Goal: Navigation & Orientation: Understand site structure

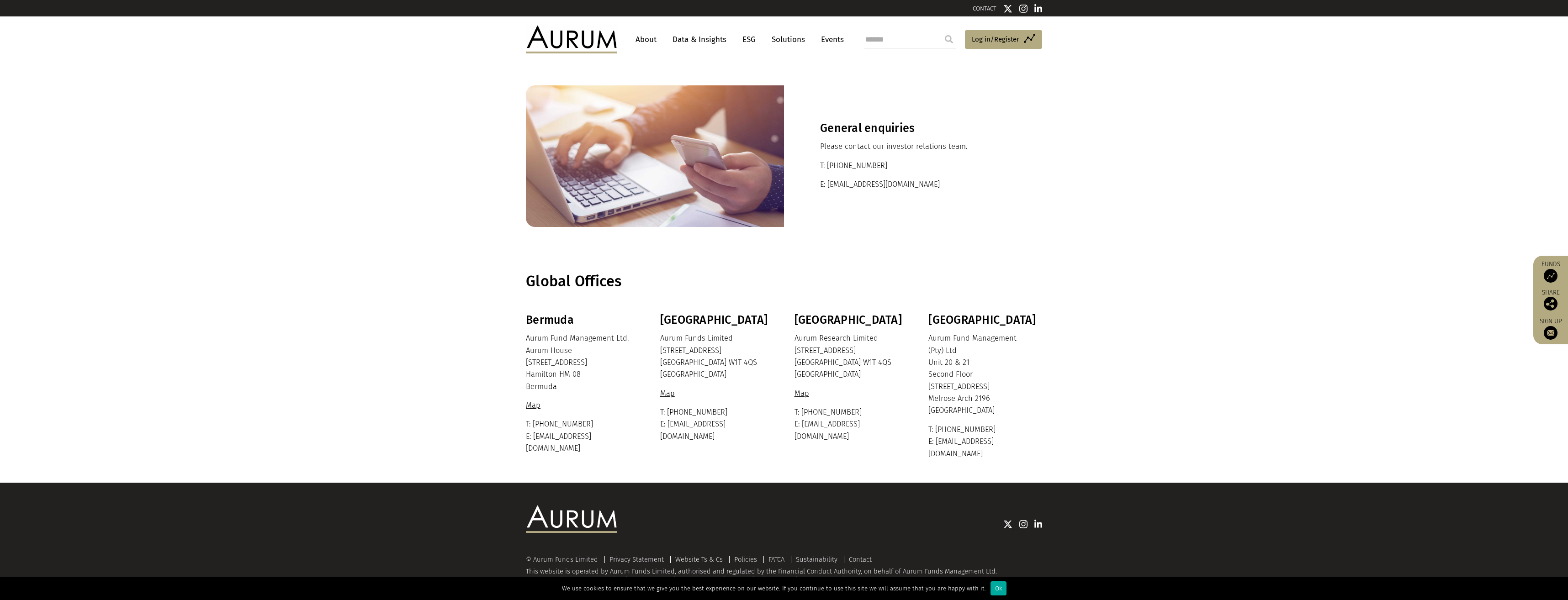
click at [648, 38] on link "About" at bounding box center [646, 39] width 30 height 17
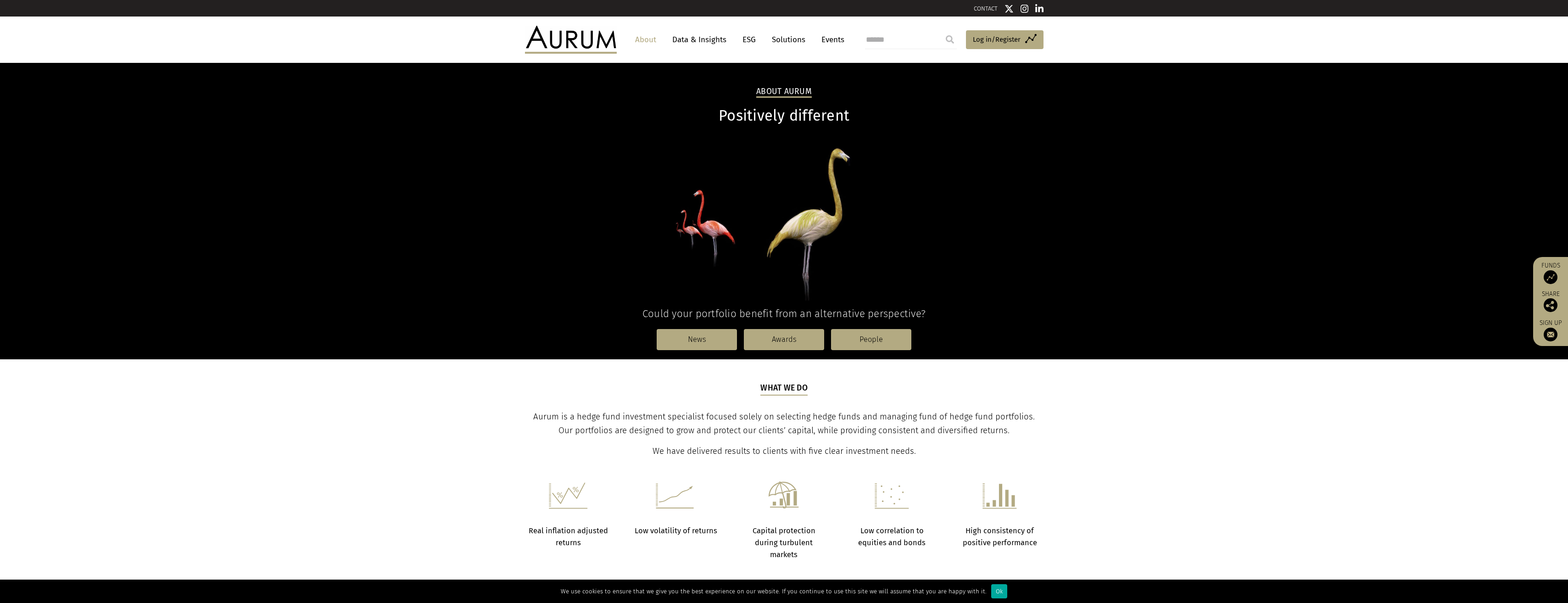
click at [797, 41] on link "Solutions" at bounding box center [788, 39] width 43 height 17
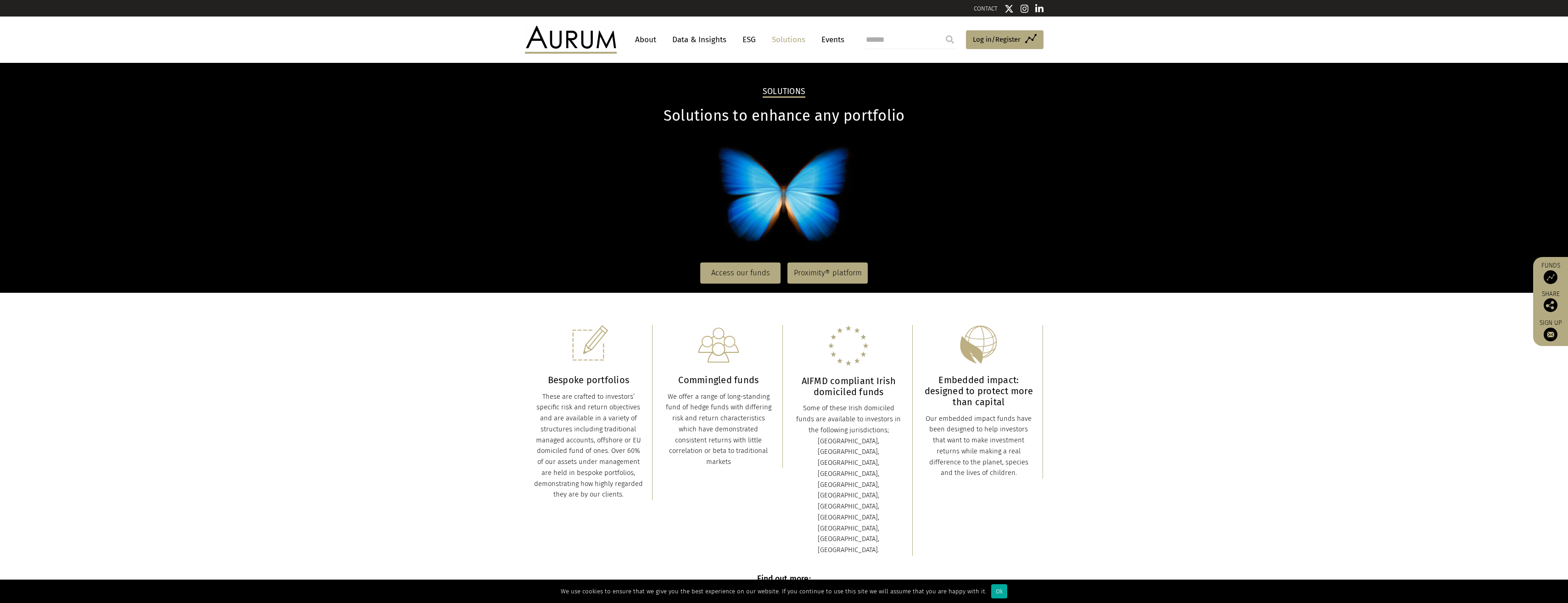
click at [637, 40] on link "About" at bounding box center [646, 39] width 30 height 17
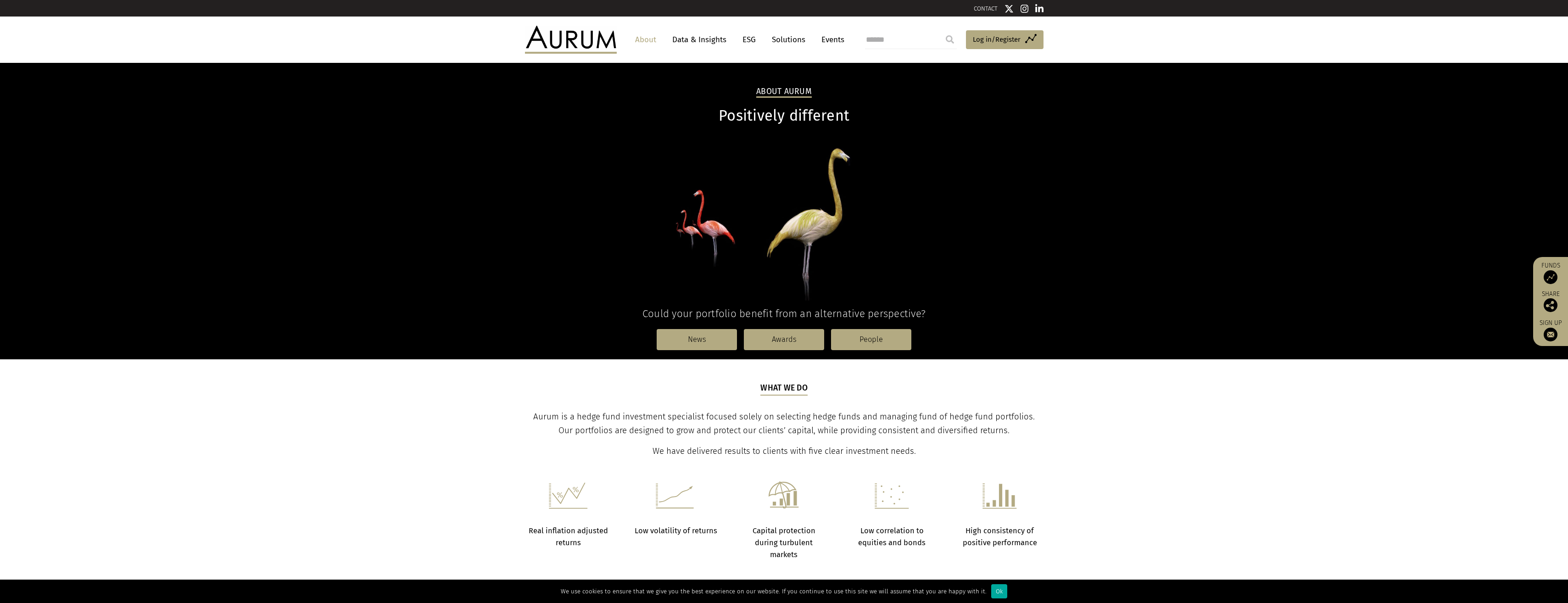
click at [558, 37] on img at bounding box center [571, 39] width 92 height 28
